Goal: Task Accomplishment & Management: Use online tool/utility

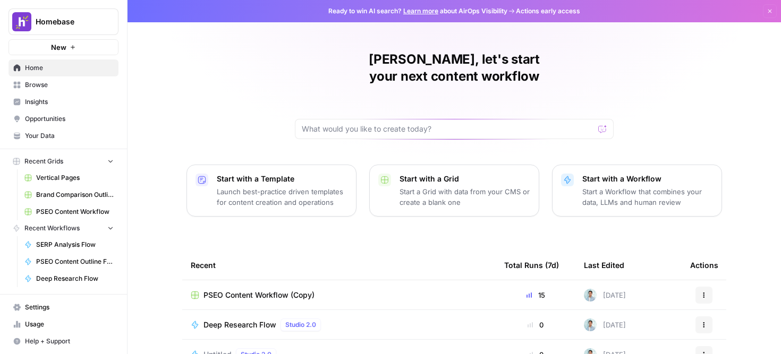
scroll to position [108, 0]
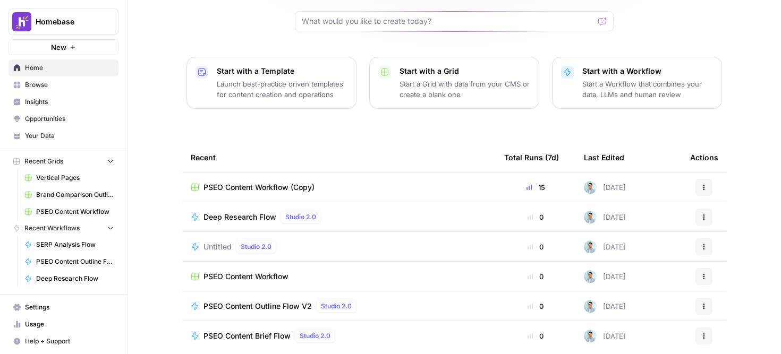
click at [269, 182] on span "PSEO Content Workflow (Copy)" at bounding box center [258, 187] width 111 height 11
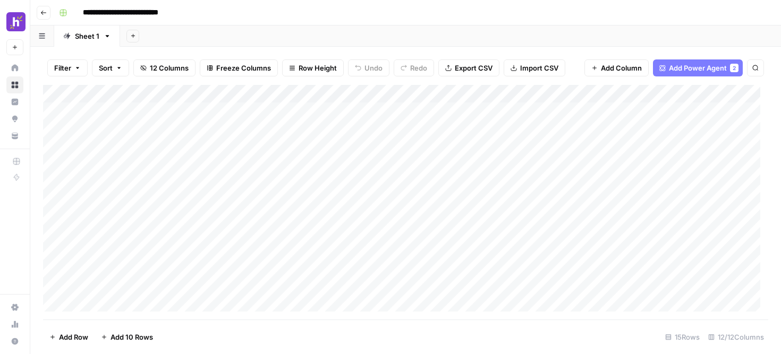
click at [269, 115] on div "Add Column" at bounding box center [405, 202] width 725 height 235
click at [317, 114] on div "Add Column" at bounding box center [405, 202] width 725 height 235
click at [349, 20] on div "**********" at bounding box center [412, 12] width 715 height 17
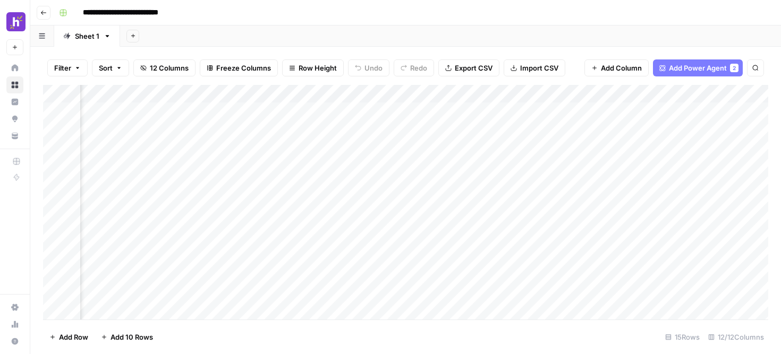
click at [309, 13] on div "**********" at bounding box center [412, 12] width 715 height 17
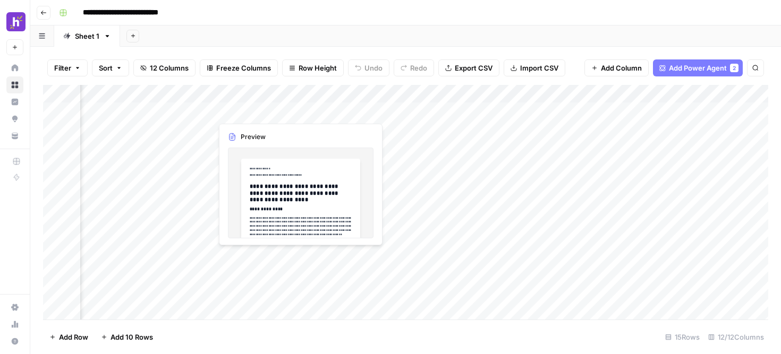
click at [235, 113] on div "Add Column" at bounding box center [405, 202] width 725 height 235
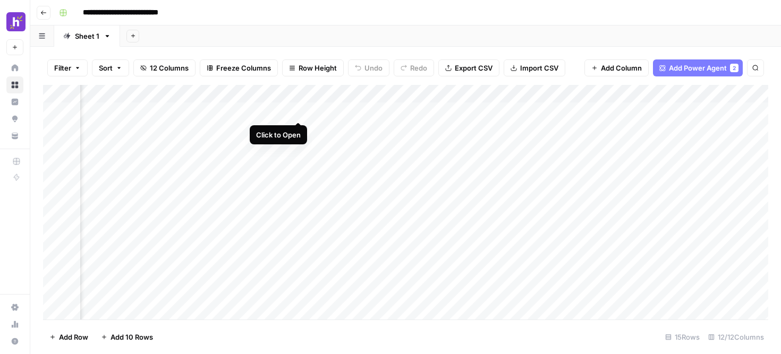
click at [299, 113] on div "Add Column" at bounding box center [405, 202] width 725 height 235
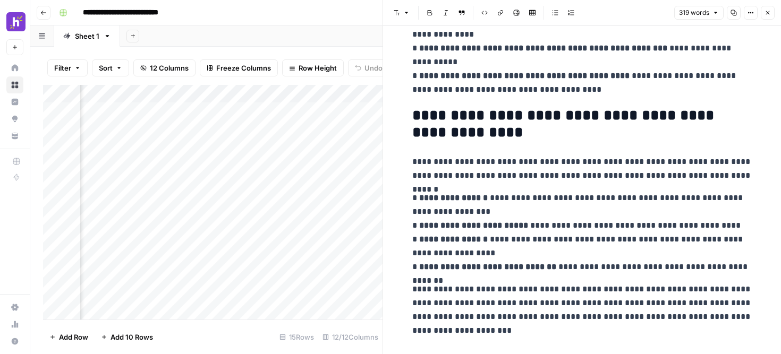
scroll to position [490, 0]
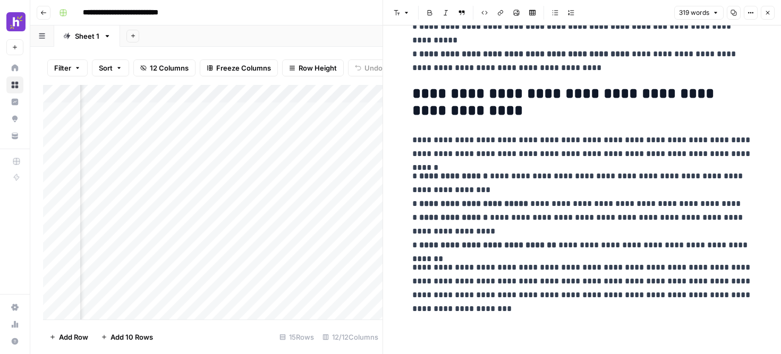
click at [164, 112] on div "Add Column" at bounding box center [212, 202] width 339 height 235
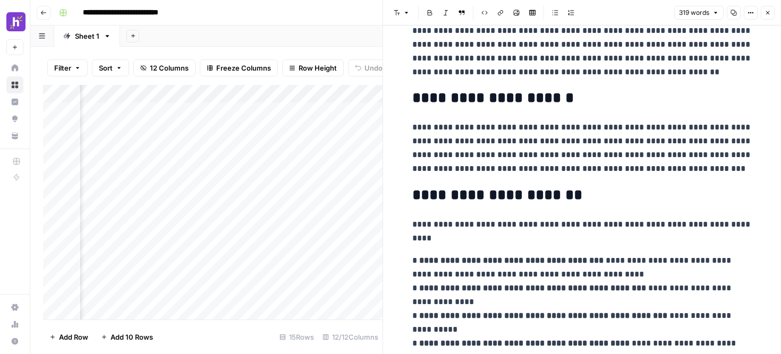
scroll to position [0, 0]
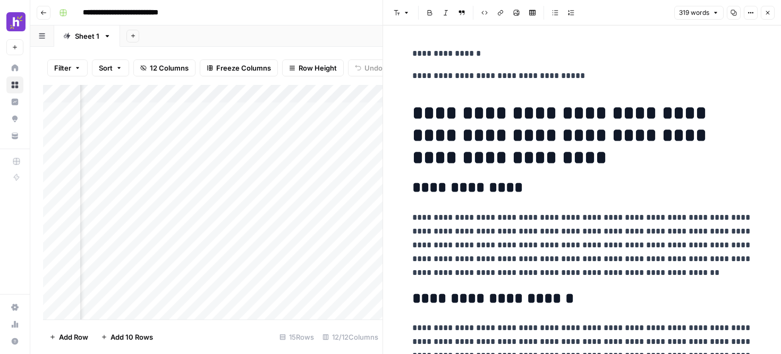
click at [192, 112] on div "Add Column" at bounding box center [212, 202] width 339 height 235
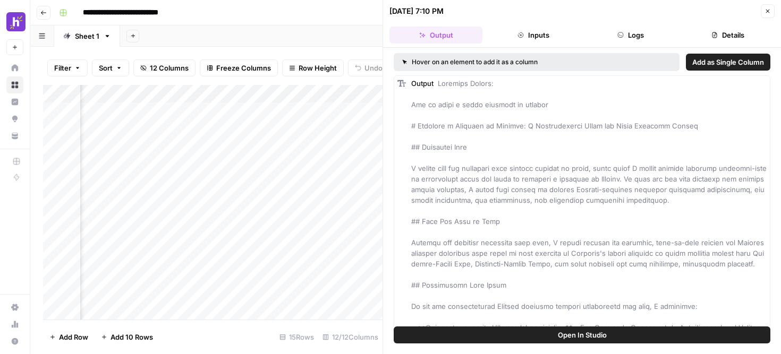
click at [619, 37] on icon "button" at bounding box center [620, 35] width 6 height 6
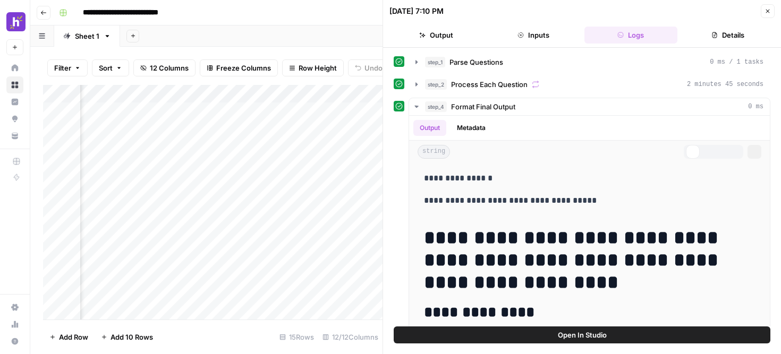
click at [534, 28] on button "Inputs" at bounding box center [532, 35] width 93 height 17
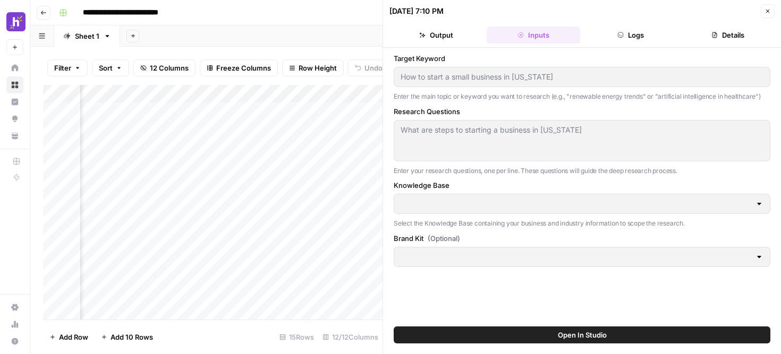
type input "Homebase PSEO"
type input "Audience Information"
click at [590, 36] on button "Logs" at bounding box center [630, 35] width 93 height 17
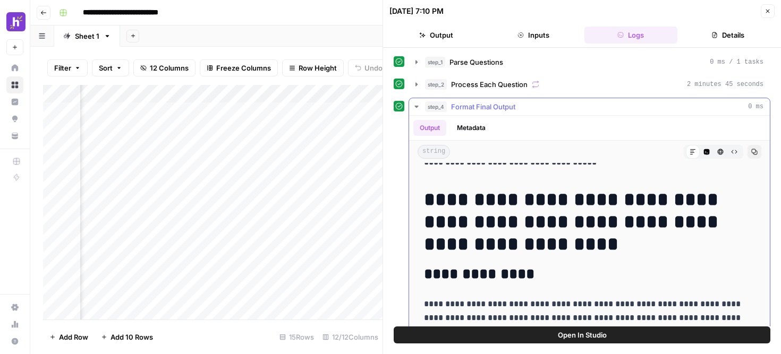
scroll to position [52, 0]
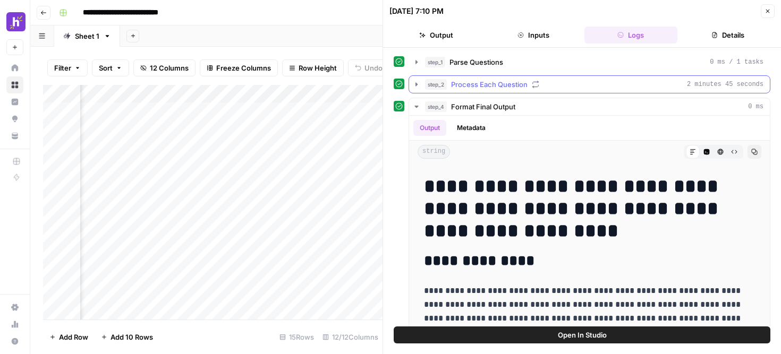
click at [416, 85] on icon "button" at bounding box center [416, 84] width 2 height 4
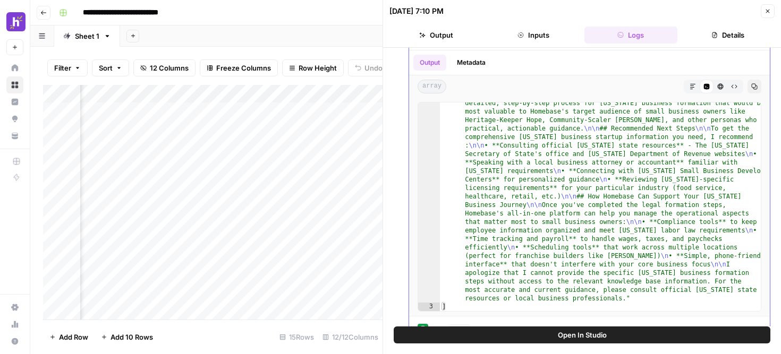
scroll to position [178, 0]
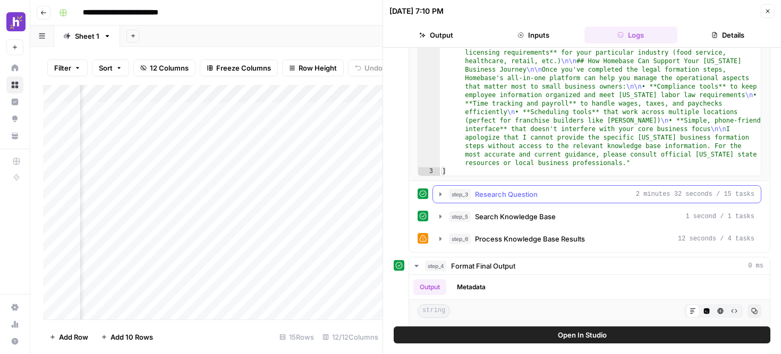
click at [439, 195] on icon "button" at bounding box center [440, 194] width 8 height 8
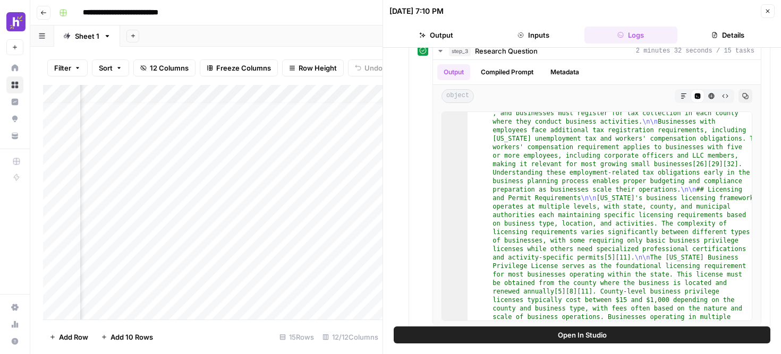
scroll to position [30, 84]
